Goal: Transaction & Acquisition: Purchase product/service

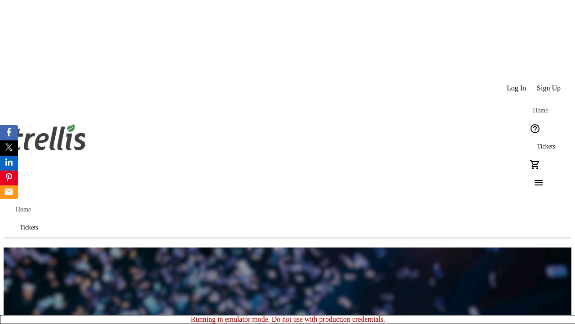
click at [537, 143] on span "Tickets" at bounding box center [546, 146] width 18 height 7
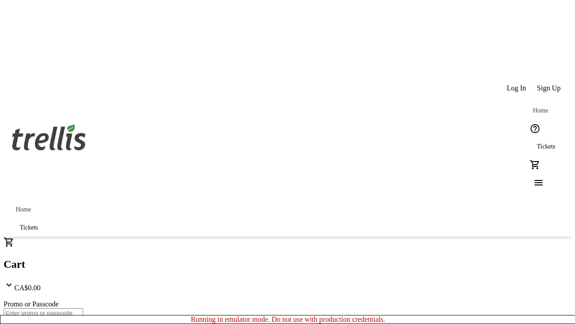
type input "1"
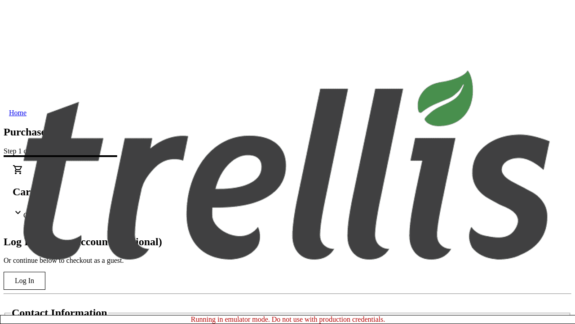
type input "[PERSON_NAME]"
